Goal: Transaction & Acquisition: Purchase product/service

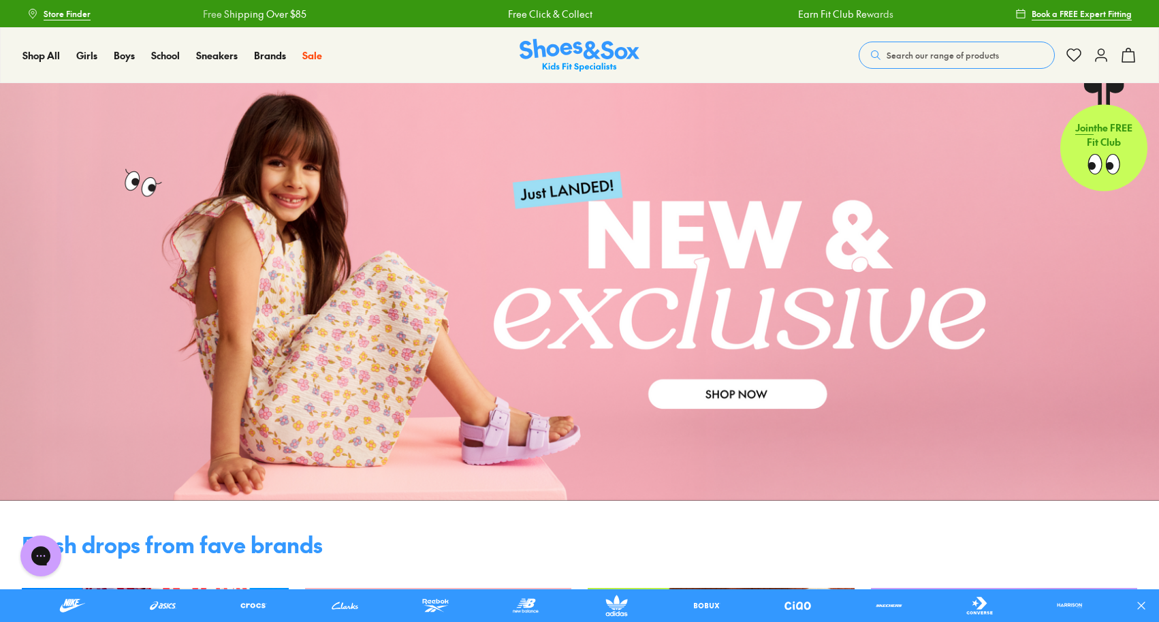
click at [1143, 604] on use at bounding box center [1141, 605] width 7 height 7
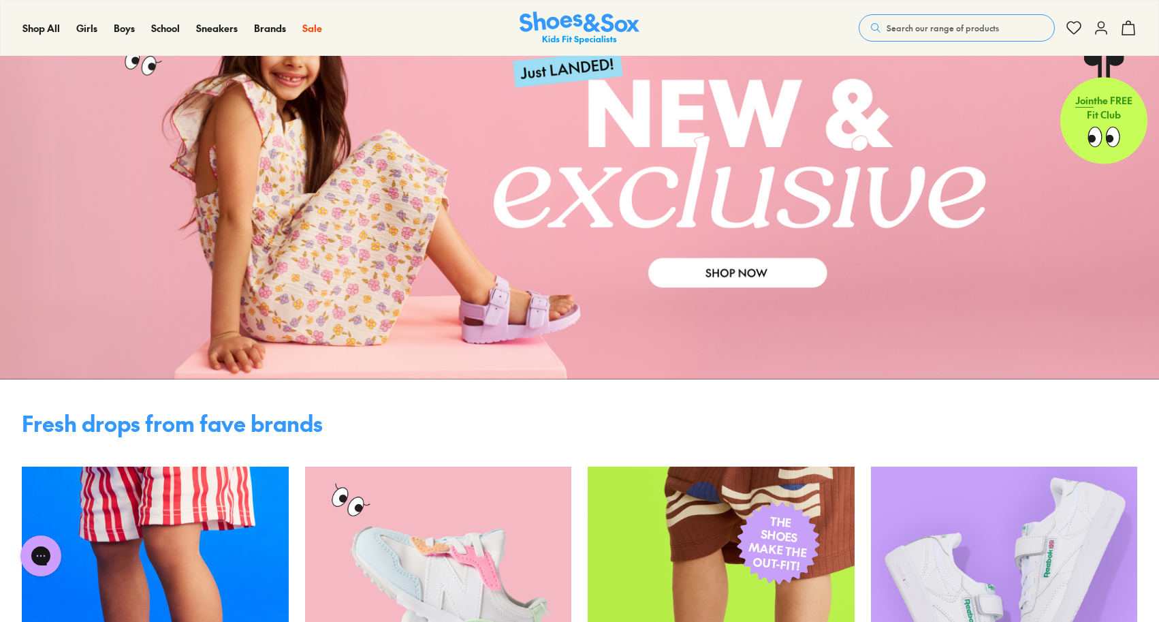
scroll to position [129, 0]
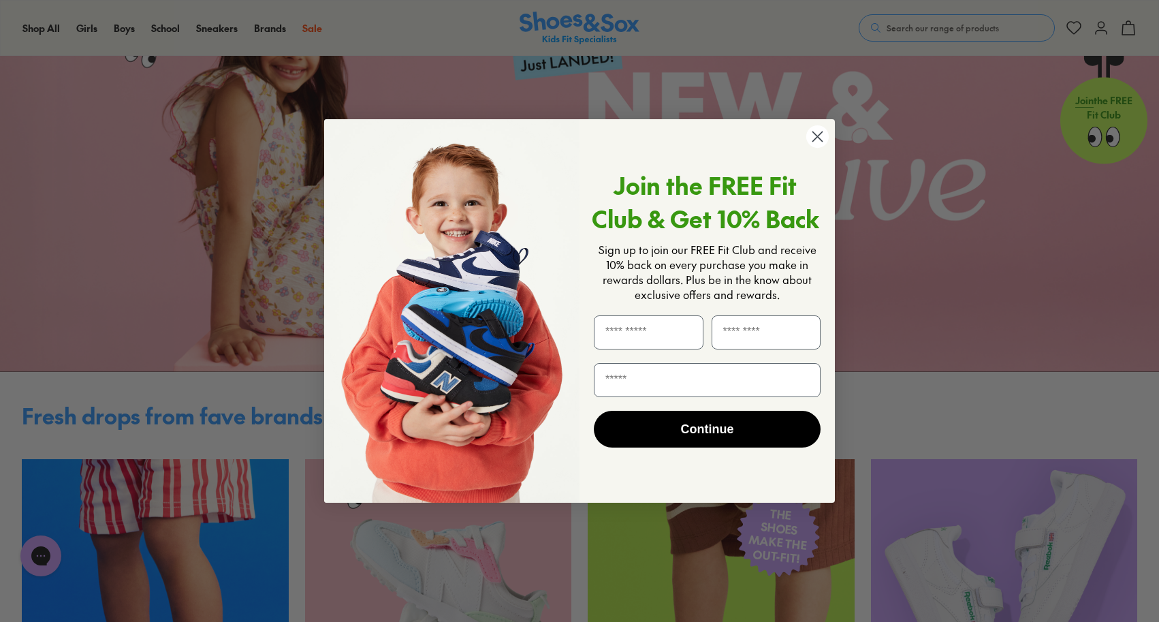
click at [817, 131] on circle "Close dialog" at bounding box center [817, 136] width 22 height 22
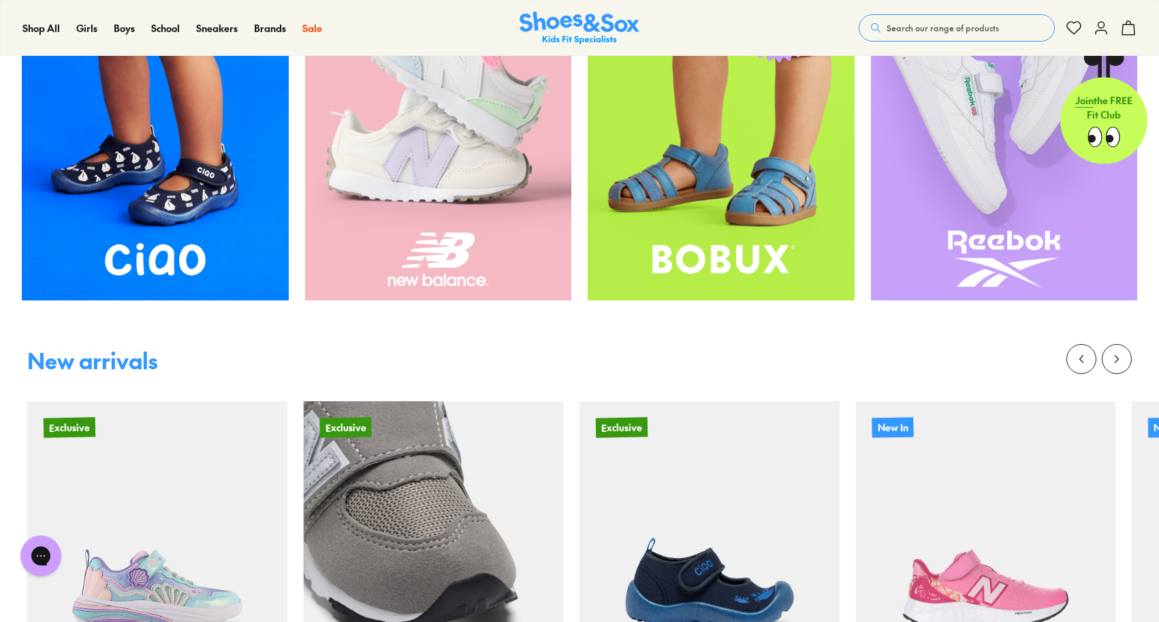
scroll to position [454, 0]
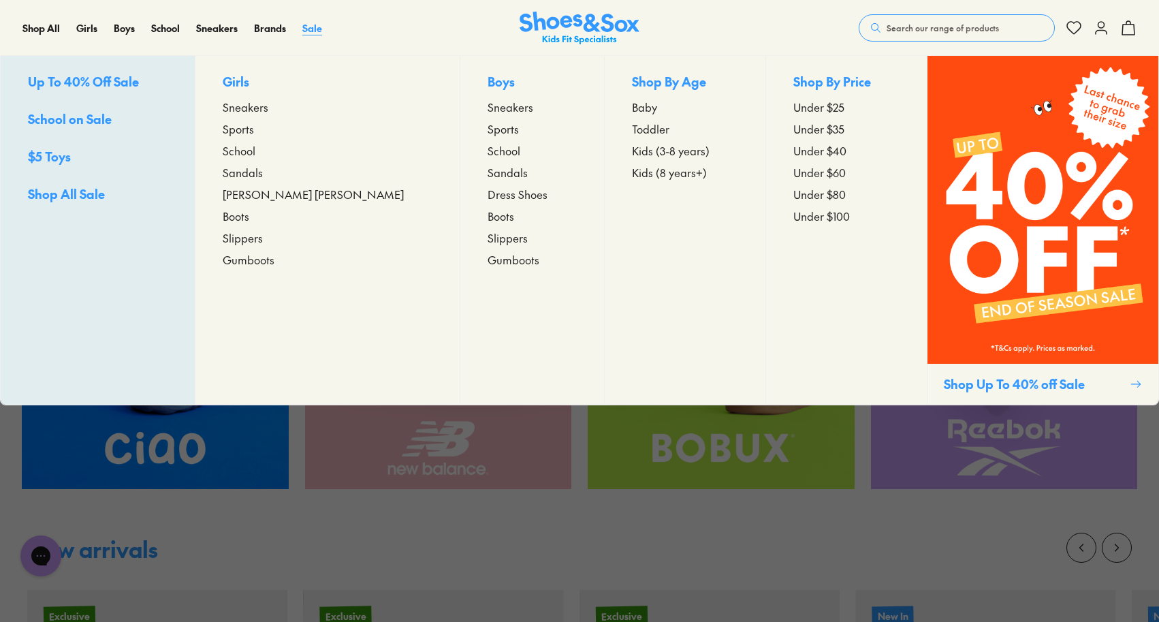
click at [304, 27] on span "Sale" at bounding box center [312, 28] width 20 height 14
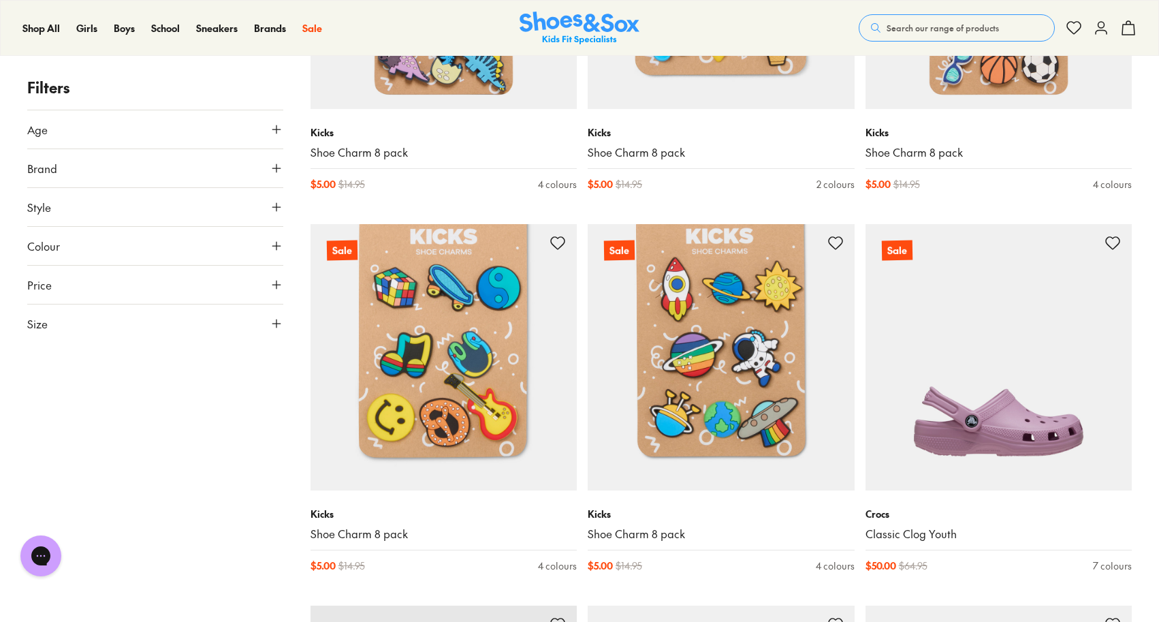
scroll to position [1638, 0]
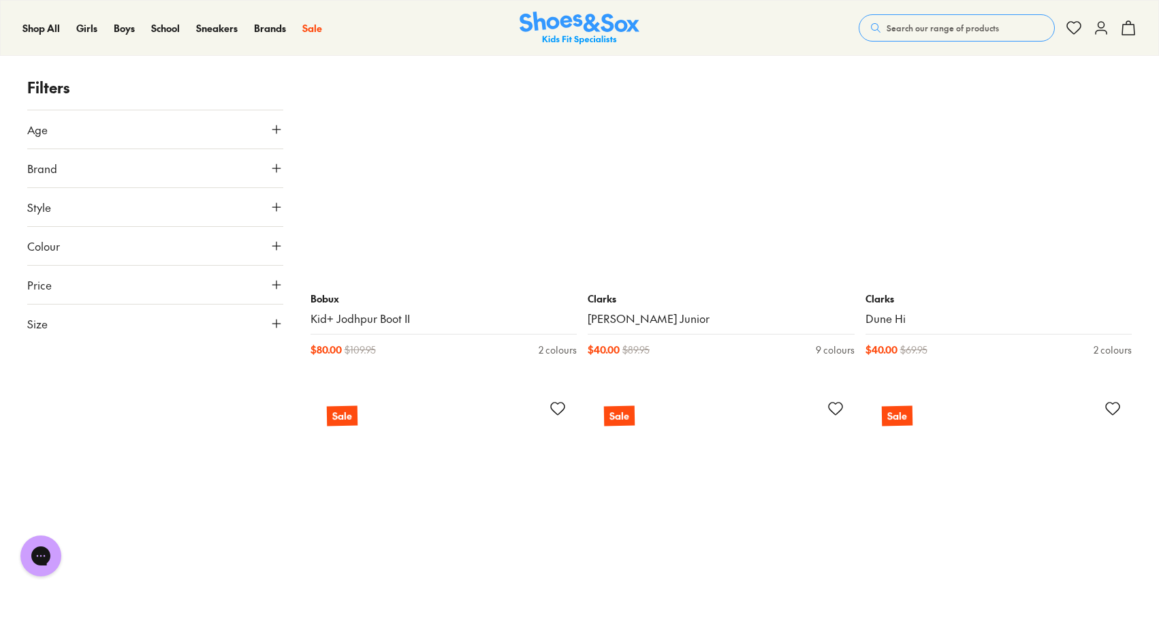
scroll to position [7834, 0]
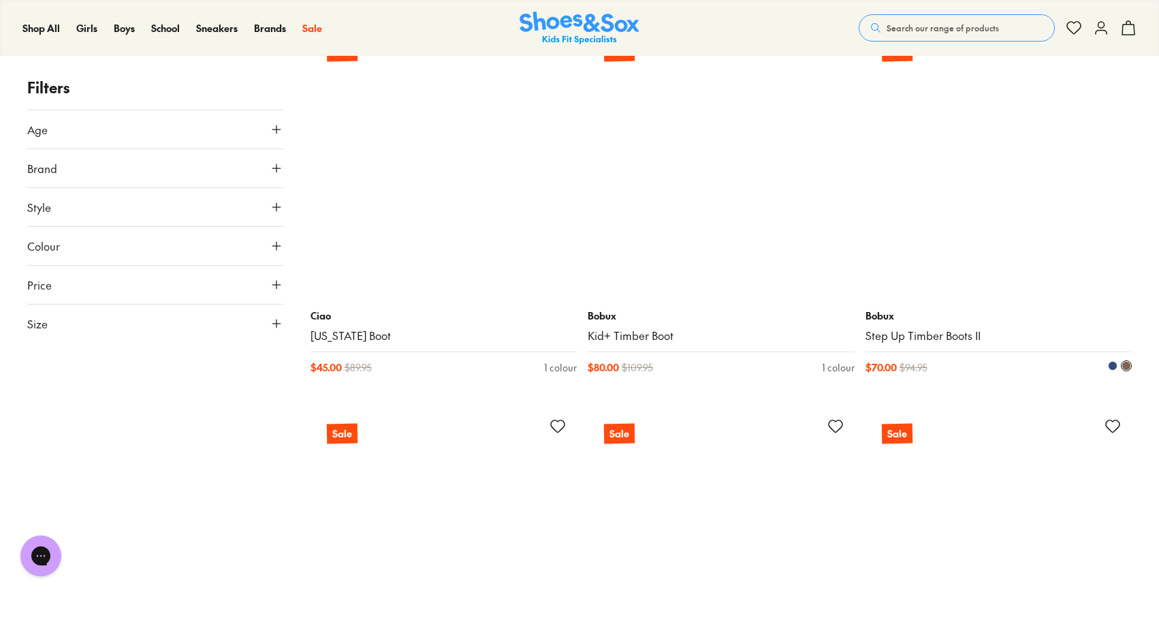
scroll to position [11502, 0]
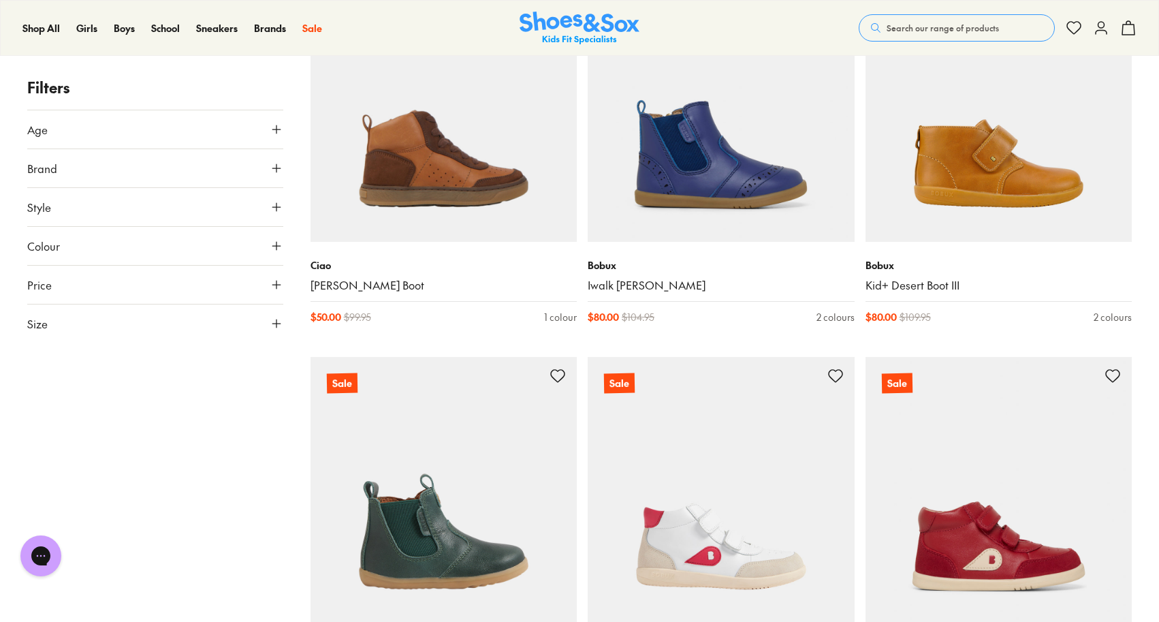
scroll to position [11509, 0]
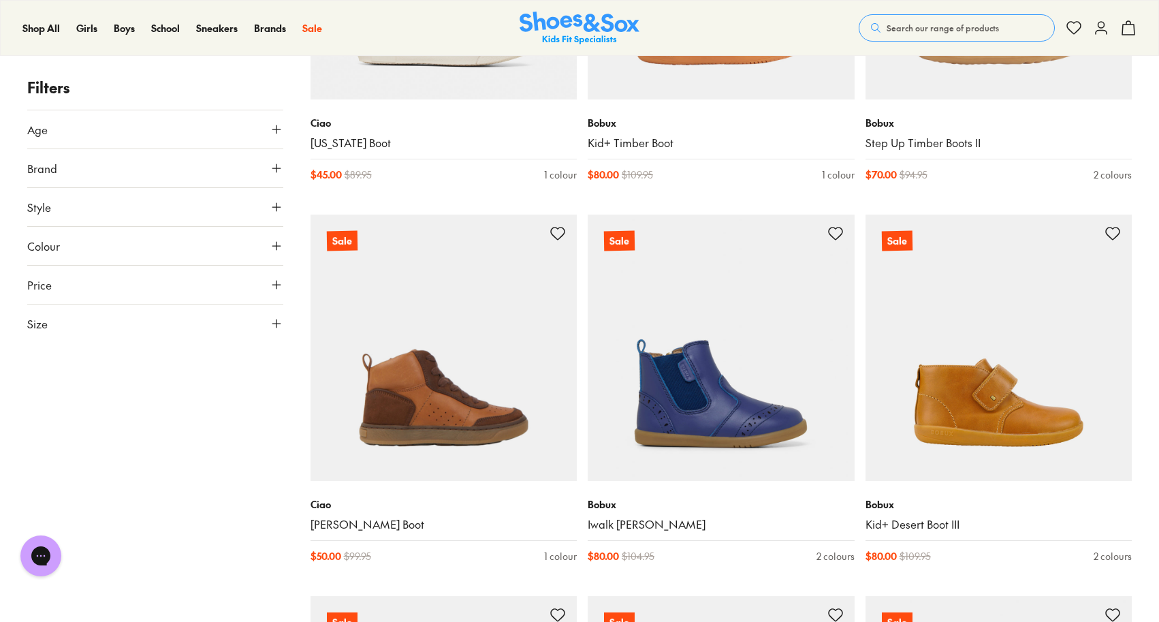
click at [189, 330] on button "Size" at bounding box center [155, 323] width 256 height 38
click at [47, 458] on button "28" at bounding box center [49, 460] width 44 height 33
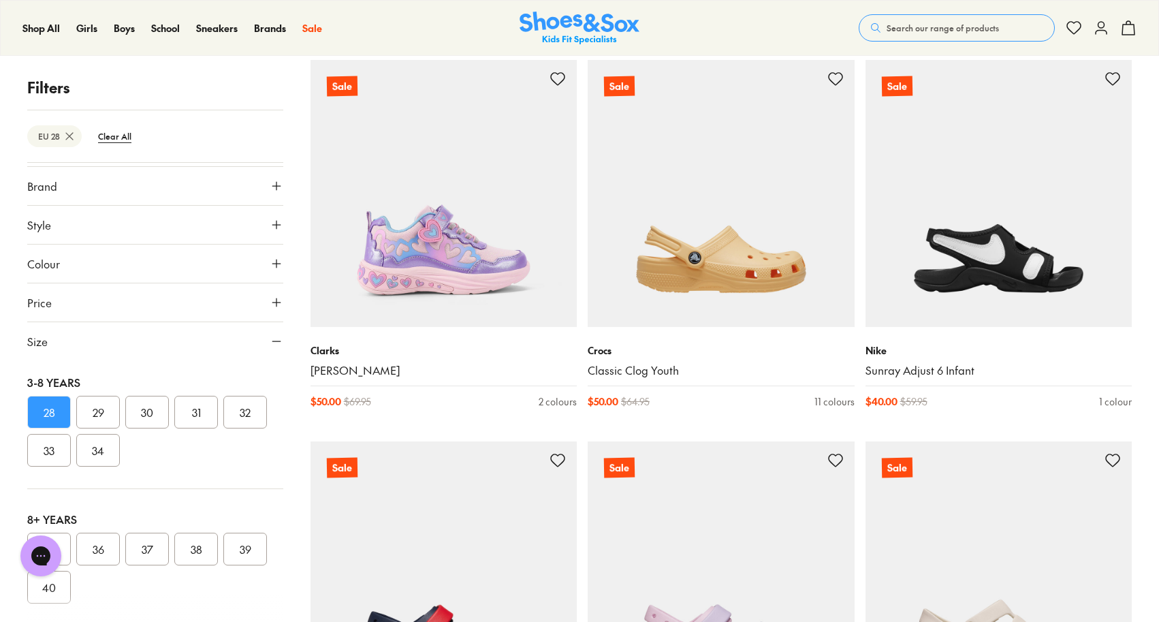
scroll to position [282, 0]
click at [101, 411] on button "29" at bounding box center [98, 410] width 44 height 33
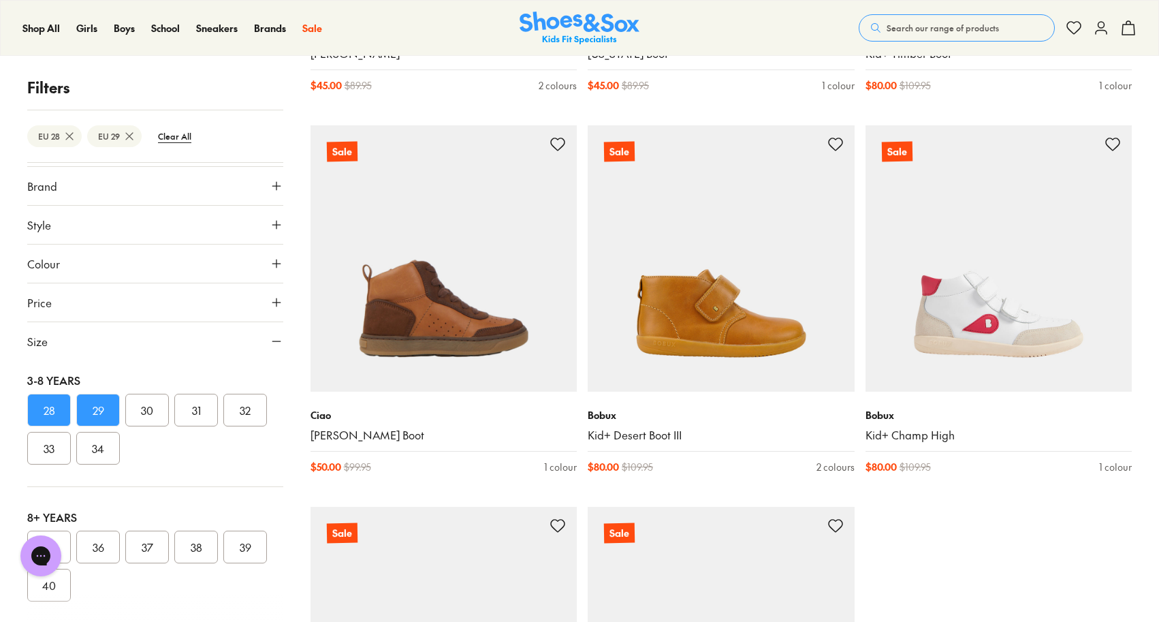
scroll to position [3611, 0]
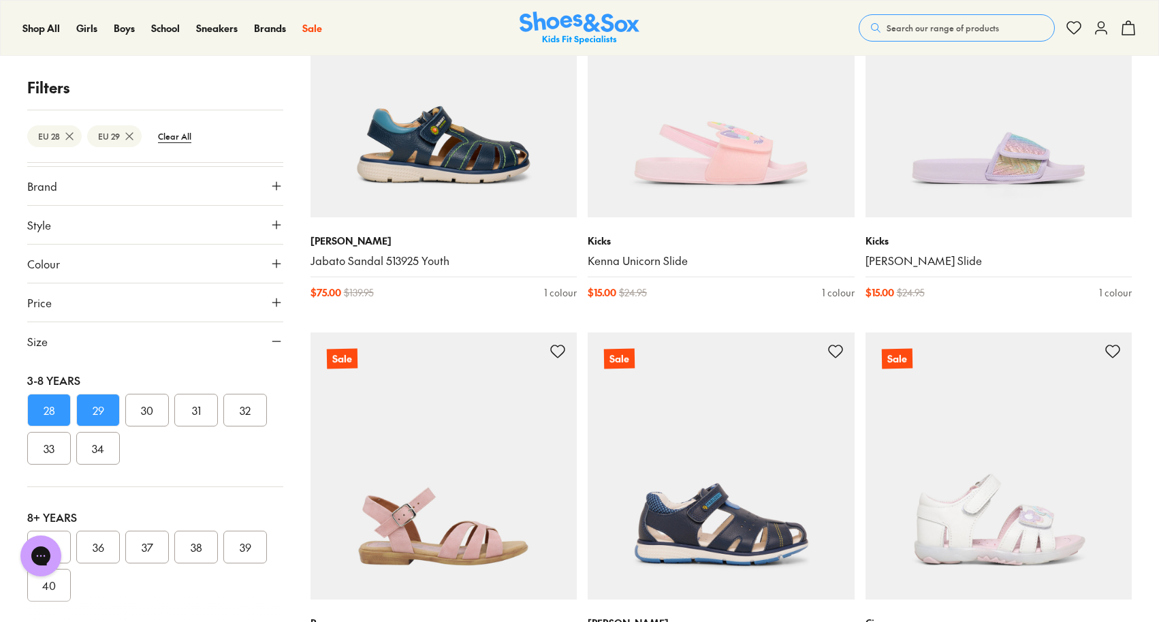
scroll to position [6581, 0]
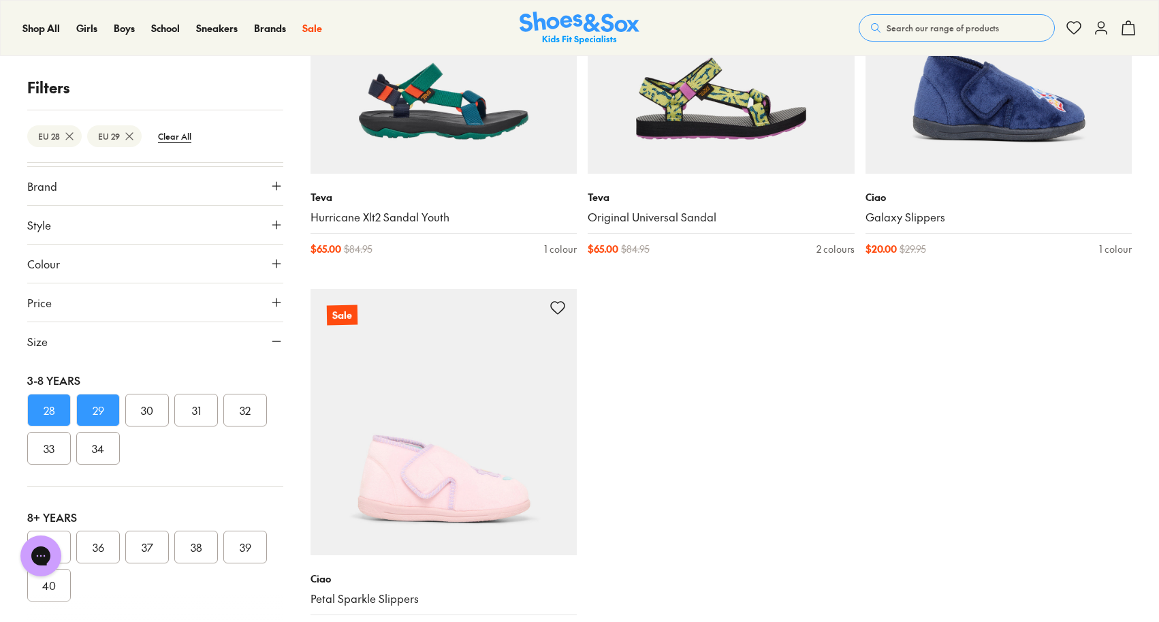
scroll to position [8173, 0]
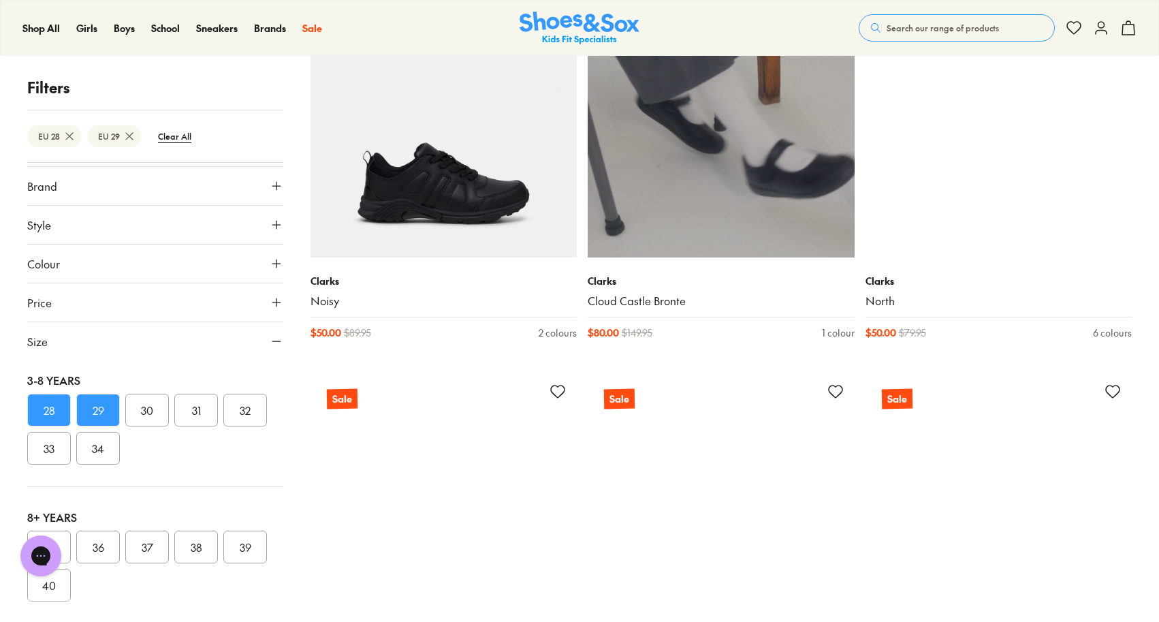
scroll to position [12907, 0]
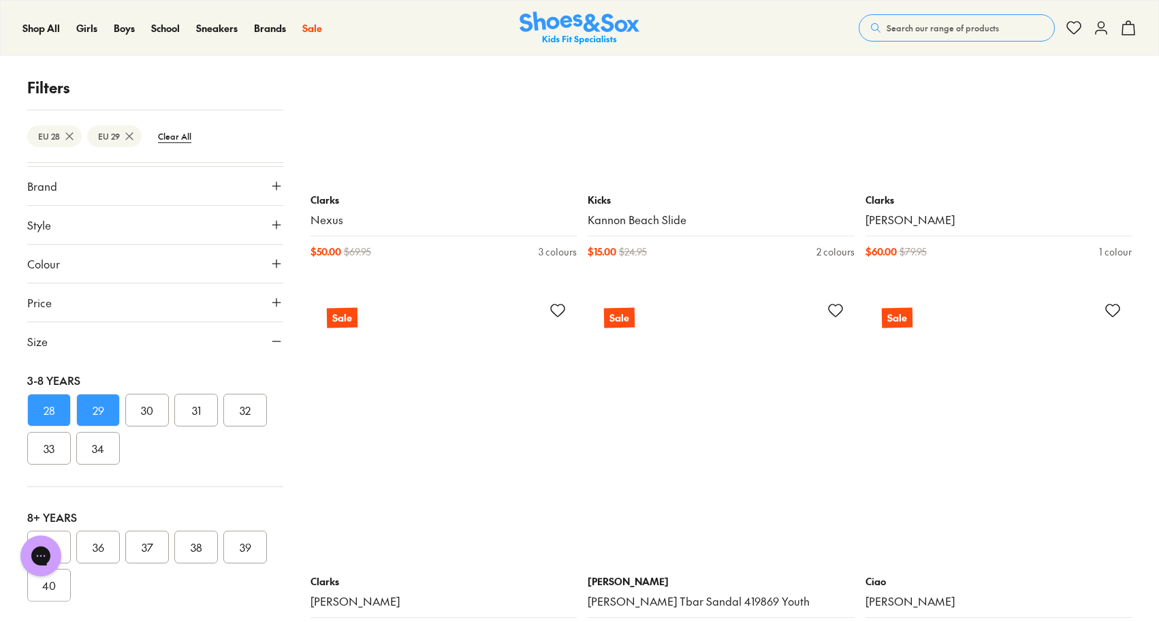
scroll to position [19877, 1]
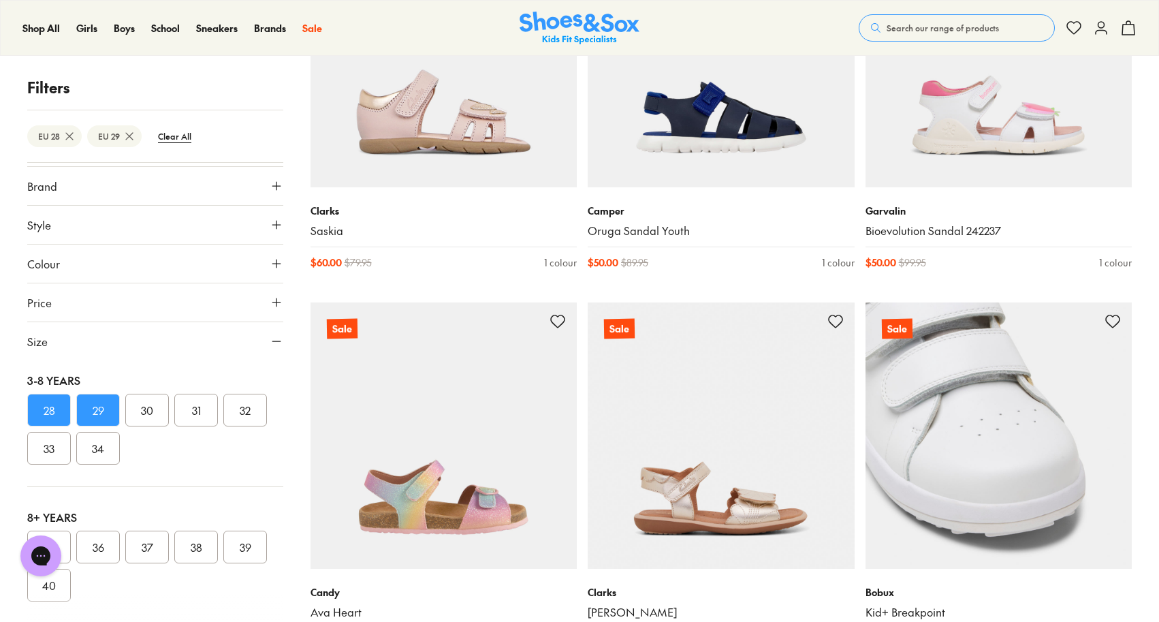
scroll to position [15947, 0]
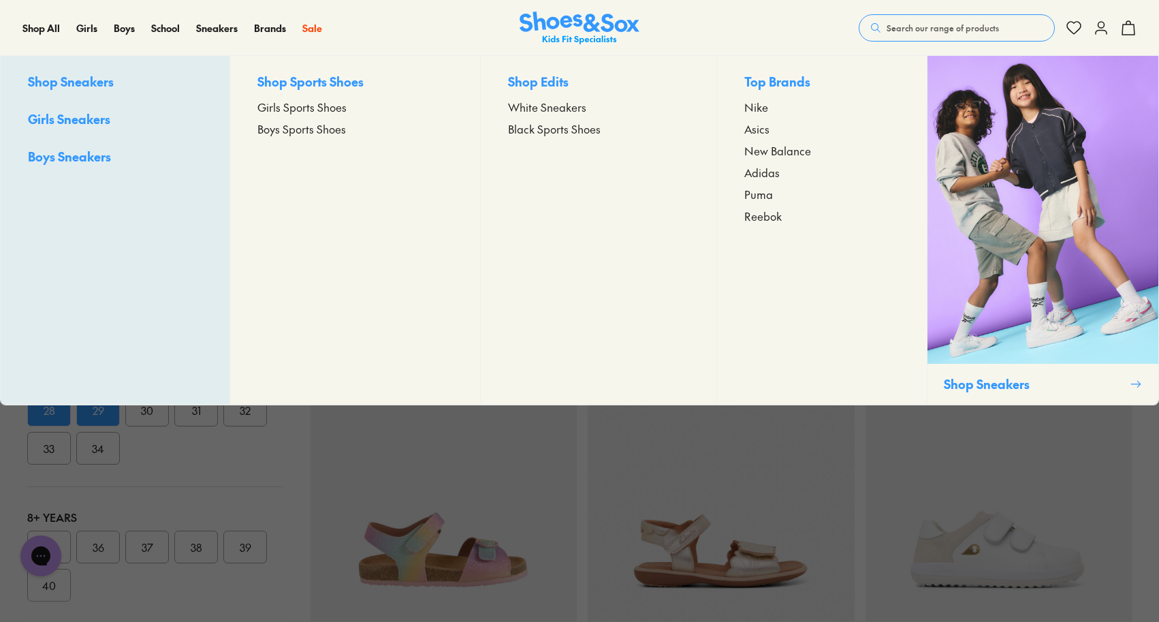
click at [761, 220] on span "Reebok" at bounding box center [762, 216] width 37 height 16
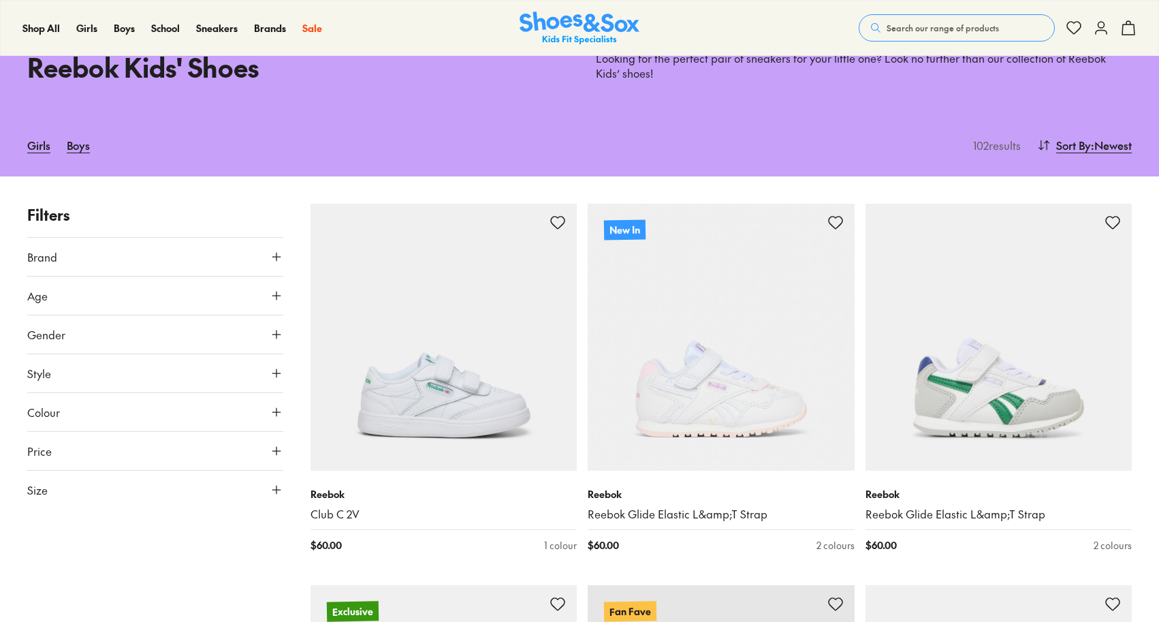
scroll to position [116, 0]
